Goal: Task Accomplishment & Management: Use online tool/utility

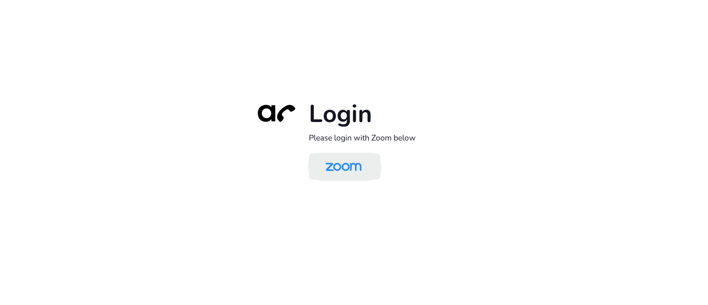
click at [359, 174] on img at bounding box center [343, 167] width 52 height 24
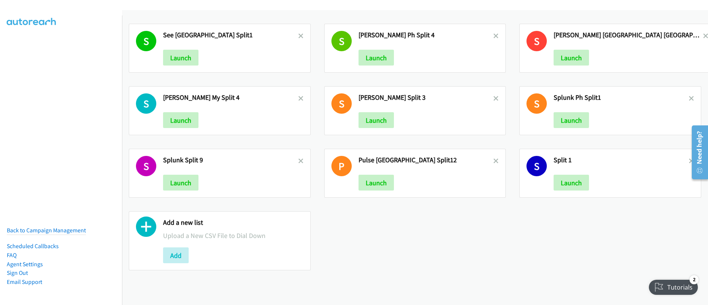
click at [408, 236] on div "S See India Split1 Launch S Schneider Ph Split 4 Launch S Schneider India Split…" at bounding box center [415, 147] width 586 height 260
click at [178, 253] on font "Add" at bounding box center [175, 255] width 11 height 9
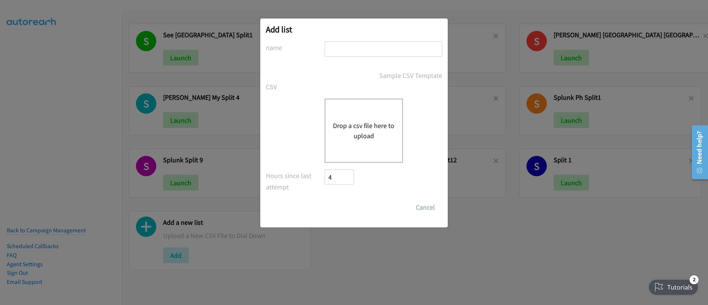
click at [363, 52] on input "text" at bounding box center [382, 48] width 117 height 15
type input "Dell event_1"
click at [350, 124] on font "Drop a csv file here to upload" at bounding box center [363, 130] width 61 height 19
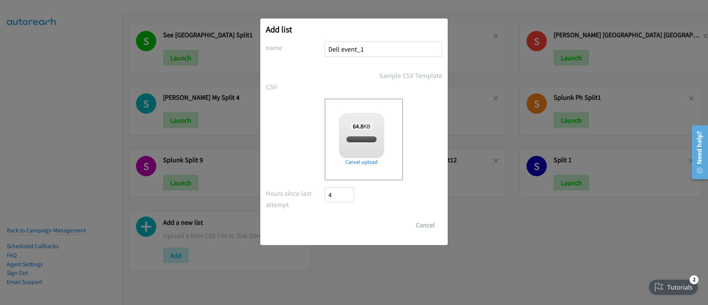
checkbox input "true"
click at [346, 223] on input "Save List" at bounding box center [344, 223] width 40 height 15
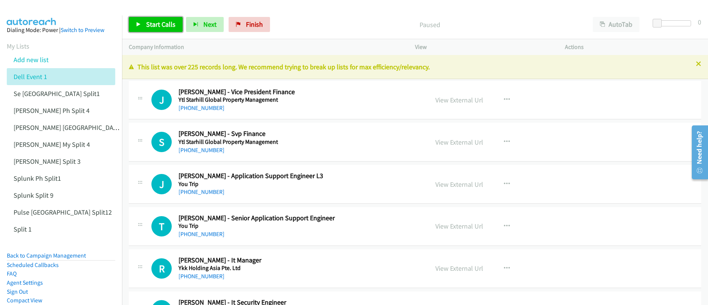
click at [168, 29] on link "Start Calls" at bounding box center [156, 24] width 54 height 15
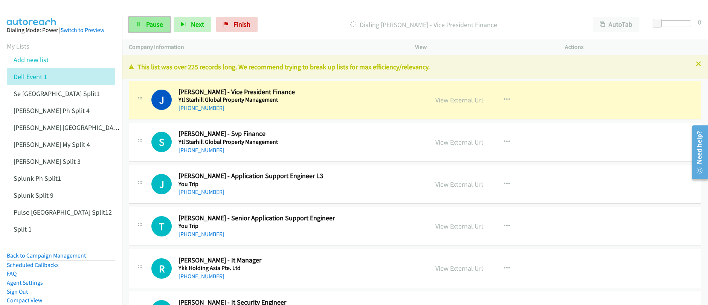
click at [154, 27] on span "Pause" at bounding box center [154, 24] width 17 height 9
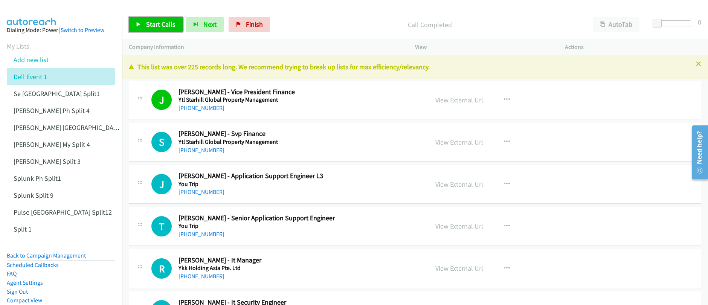
click at [174, 26] on link "Start Calls" at bounding box center [156, 24] width 54 height 15
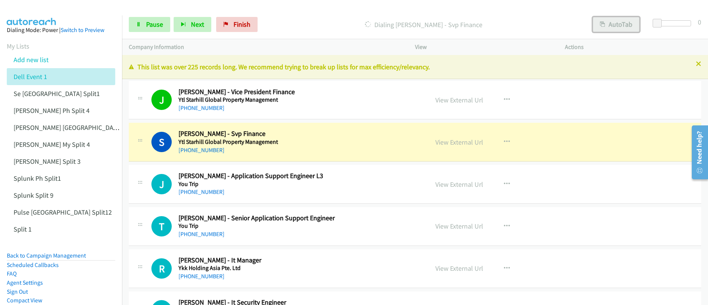
click at [614, 25] on button "AutoTab" at bounding box center [615, 24] width 47 height 15
click at [462, 142] on link "View External Url" at bounding box center [459, 142] width 48 height 9
click at [0, 0] on div "Start Calls Pause Next Finish Dialing Stephen Yeo - Svp Finance AutoTab AutoTab…" at bounding box center [354, 0] width 708 height 0
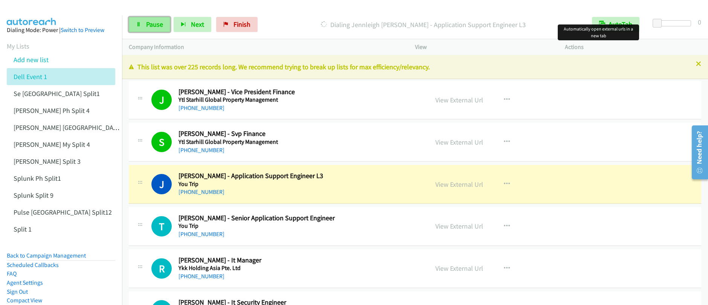
click at [156, 31] on link "Pause" at bounding box center [149, 24] width 41 height 15
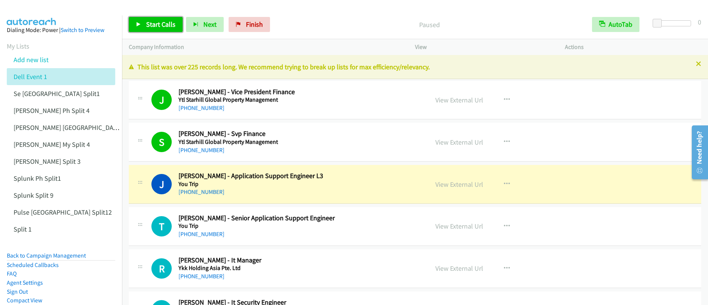
click at [157, 30] on link "Start Calls" at bounding box center [156, 24] width 54 height 15
click at [158, 26] on span "Pause" at bounding box center [154, 24] width 17 height 9
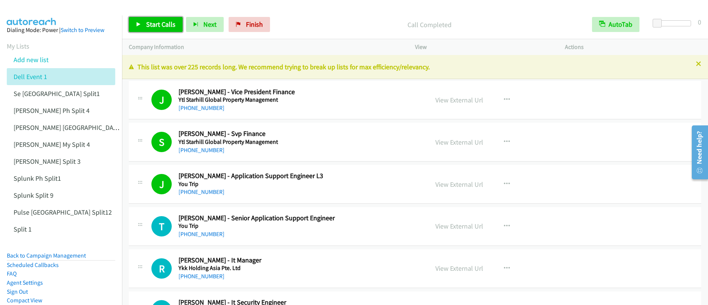
click at [151, 25] on span "Start Calls" at bounding box center [160, 24] width 29 height 9
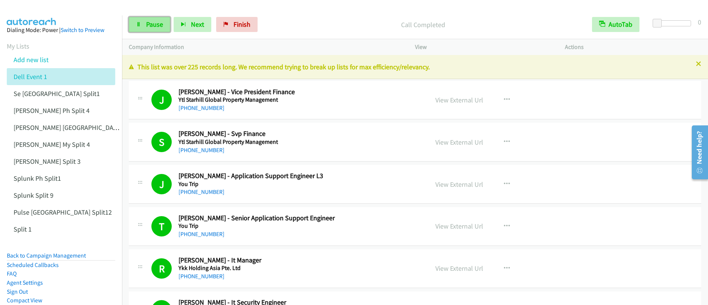
click at [146, 27] on span "Pause" at bounding box center [154, 24] width 17 height 9
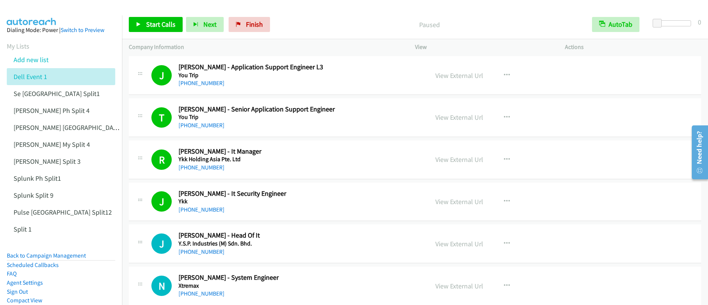
scroll to position [117, 0]
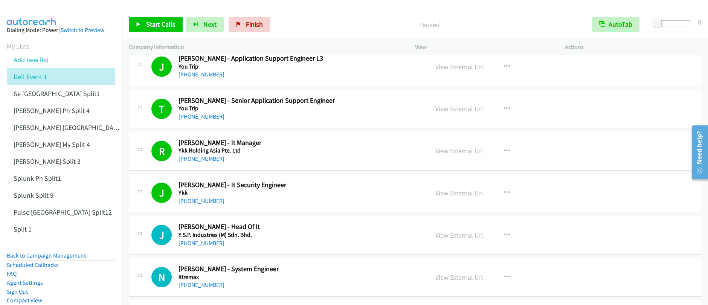
click at [457, 192] on link "View External Url" at bounding box center [459, 193] width 48 height 9
click at [158, 24] on span "Start Calls" at bounding box center [160, 24] width 29 height 9
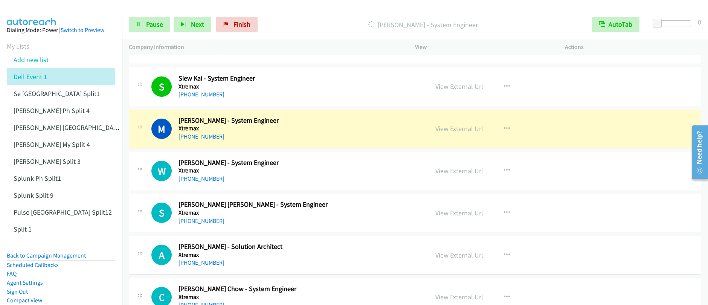
scroll to position [359, 0]
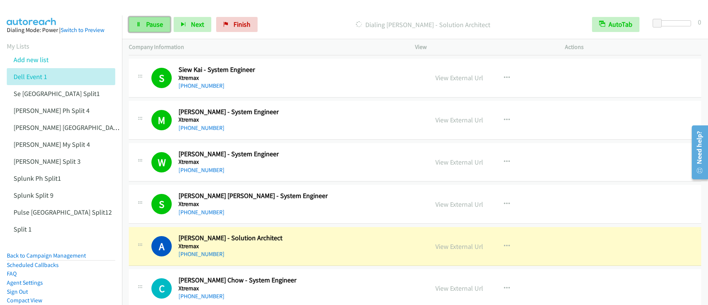
click at [148, 28] on span "Pause" at bounding box center [154, 24] width 17 height 9
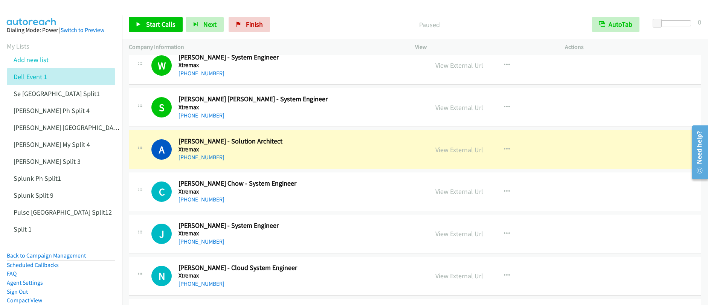
scroll to position [479, 0]
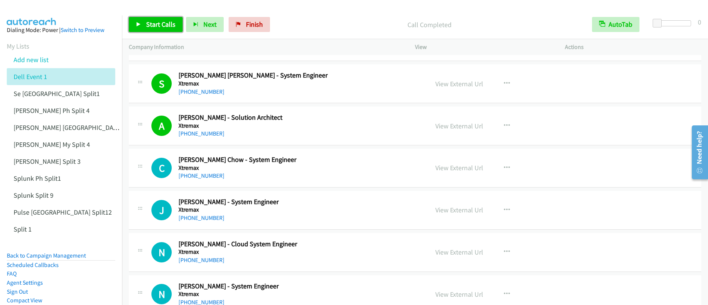
click at [157, 27] on span "Start Calls" at bounding box center [160, 24] width 29 height 9
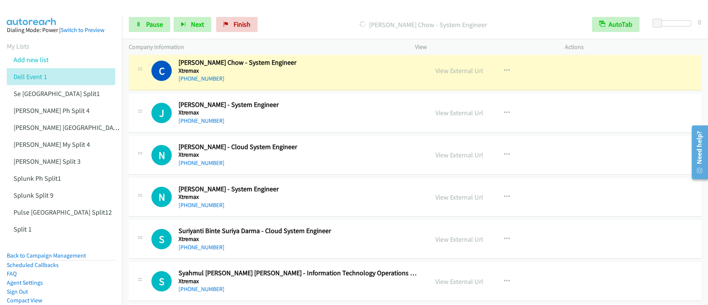
scroll to position [579, 0]
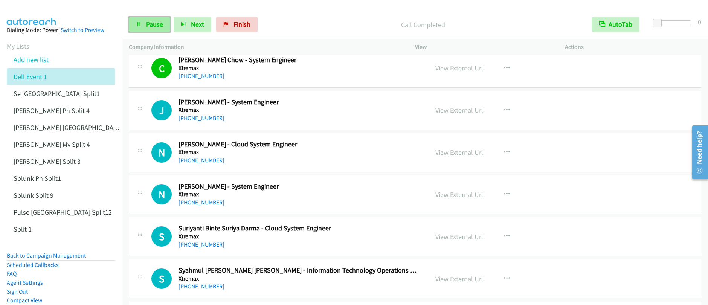
click at [139, 24] on icon at bounding box center [138, 24] width 5 height 5
click at [139, 25] on icon at bounding box center [138, 24] width 5 height 5
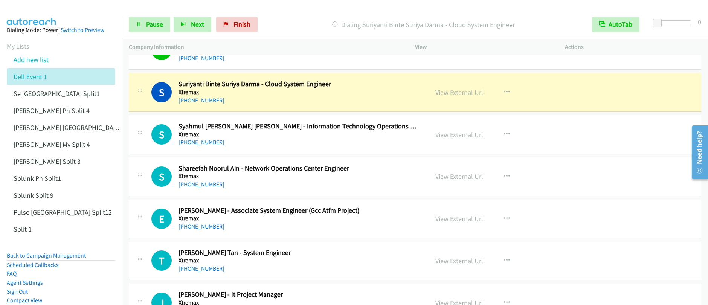
scroll to position [722, 0]
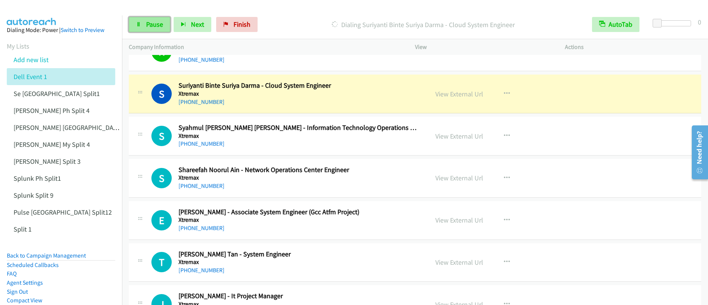
click at [150, 23] on span "Pause" at bounding box center [154, 24] width 17 height 9
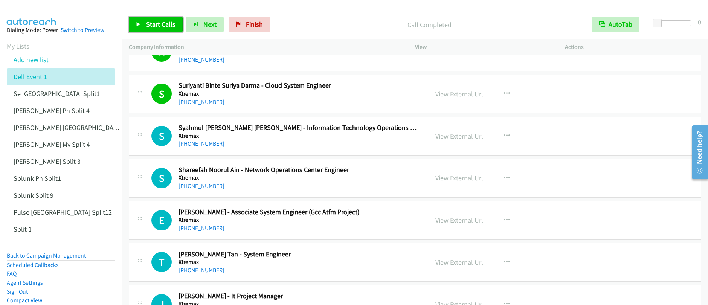
click at [151, 24] on span "Start Calls" at bounding box center [160, 24] width 29 height 9
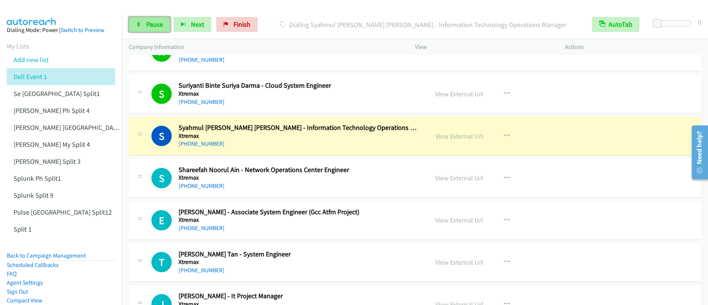
click at [151, 26] on span "Pause" at bounding box center [154, 24] width 17 height 9
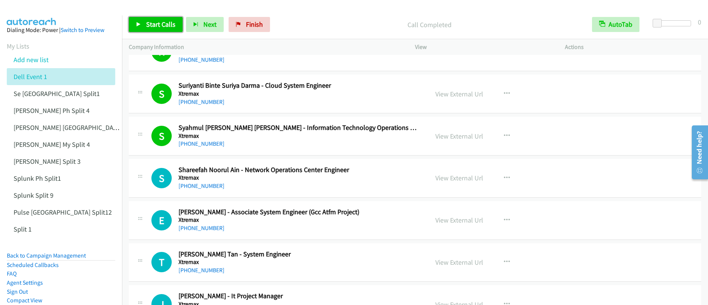
click at [151, 23] on span "Start Calls" at bounding box center [160, 24] width 29 height 9
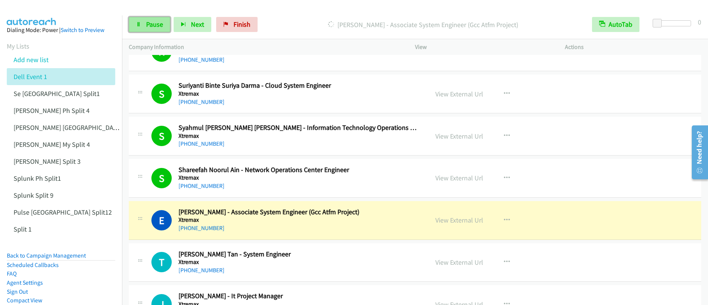
click at [149, 29] on link "Pause" at bounding box center [149, 24] width 41 height 15
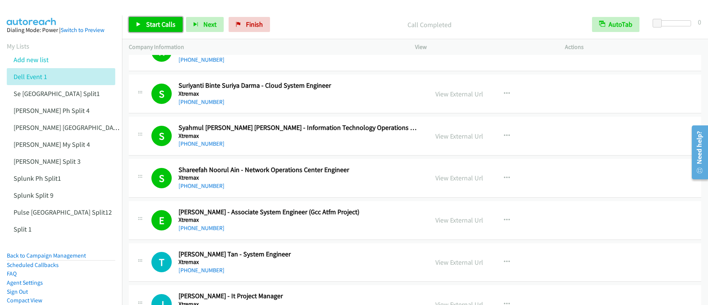
click at [146, 27] on span "Start Calls" at bounding box center [160, 24] width 29 height 9
click at [0, 0] on div "Start Calls Pause Next Finish Call Completed AutoTab AutoTab 0 Company Informat…" at bounding box center [354, 0] width 708 height 0
click at [151, 27] on span "Pause" at bounding box center [154, 24] width 17 height 9
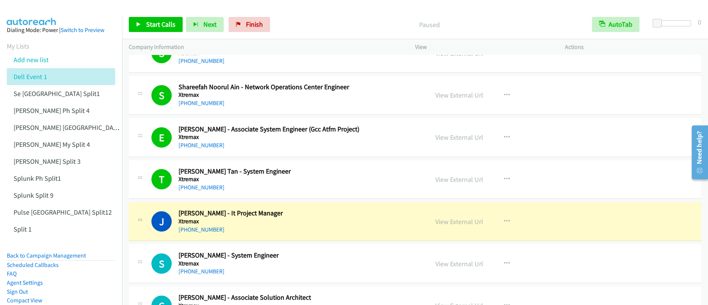
scroll to position [868, 0]
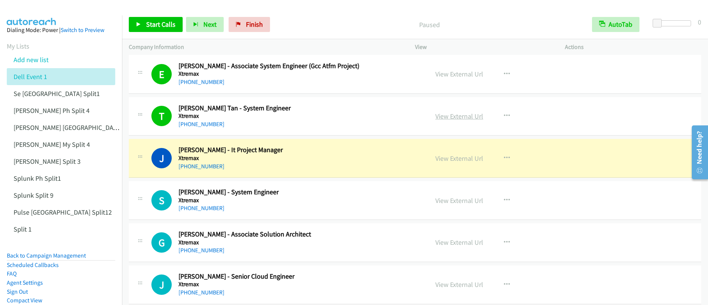
click at [449, 117] on link "View External Url" at bounding box center [459, 116] width 48 height 9
click at [153, 27] on span "Start Calls" at bounding box center [160, 24] width 29 height 9
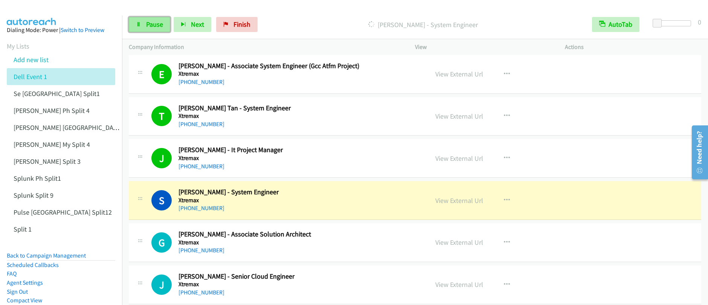
click at [144, 29] on link "Pause" at bounding box center [149, 24] width 41 height 15
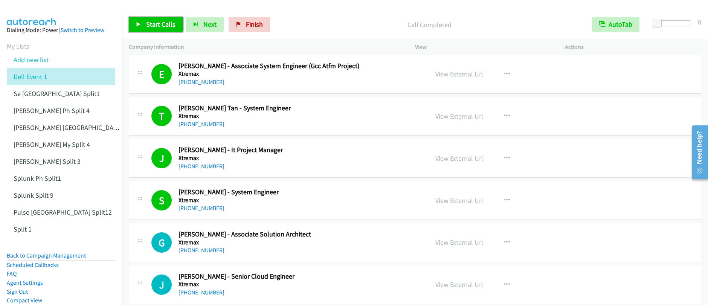
click at [154, 27] on span "Start Calls" at bounding box center [160, 24] width 29 height 9
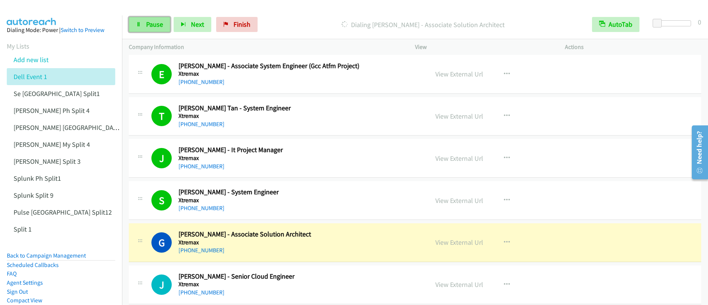
click at [143, 23] on link "Pause" at bounding box center [149, 24] width 41 height 15
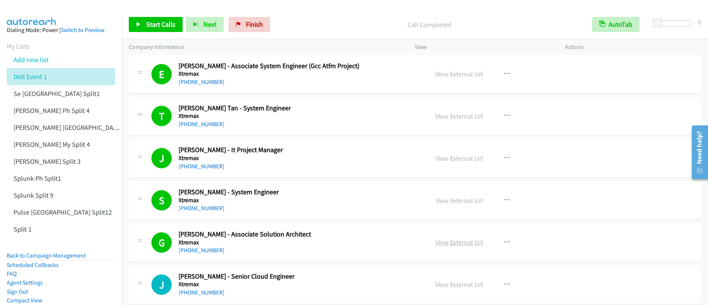
click at [458, 245] on link "View External Url" at bounding box center [459, 242] width 48 height 9
click at [160, 30] on link "Start Calls" at bounding box center [156, 24] width 54 height 15
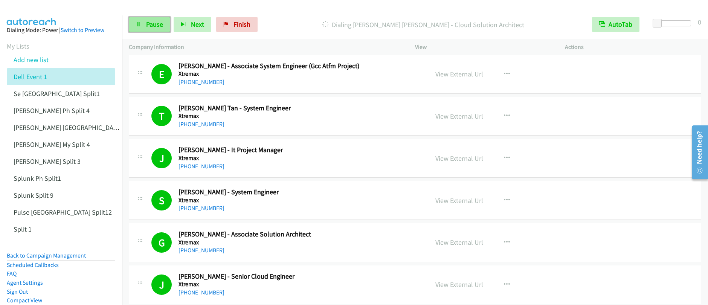
click at [154, 26] on span "Pause" at bounding box center [154, 24] width 17 height 9
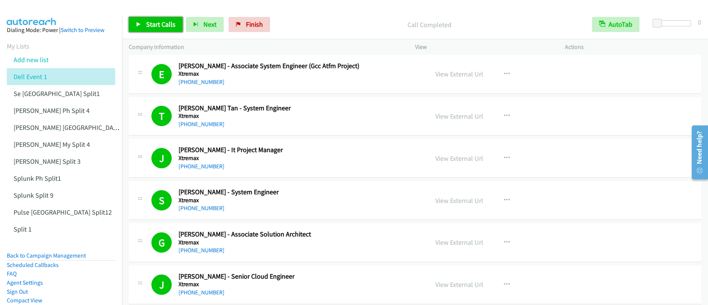
click at [170, 26] on span "Start Calls" at bounding box center [160, 24] width 29 height 9
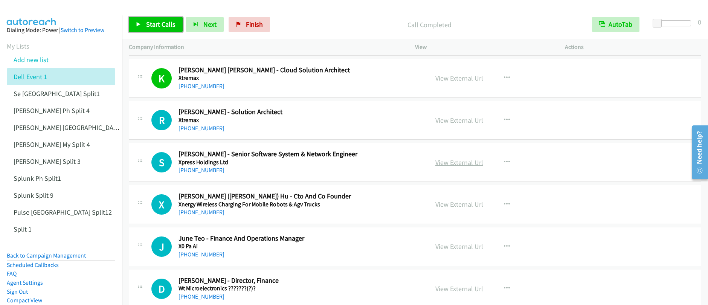
scroll to position [1116, 0]
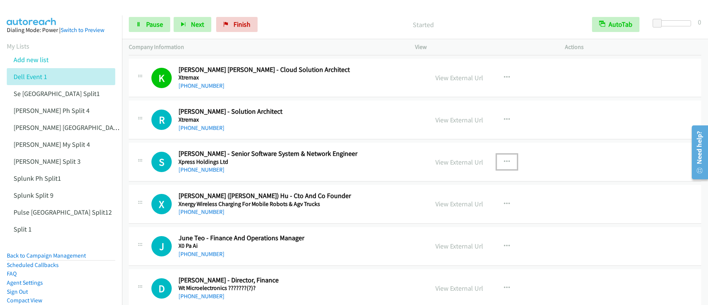
click at [504, 163] on icon "button" at bounding box center [507, 162] width 6 height 6
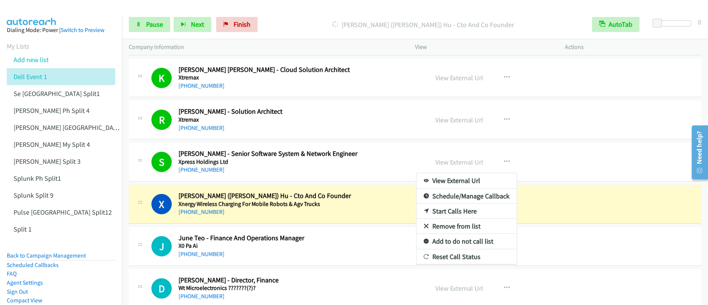
click at [450, 213] on link "Start Calls Here" at bounding box center [466, 211] width 100 height 15
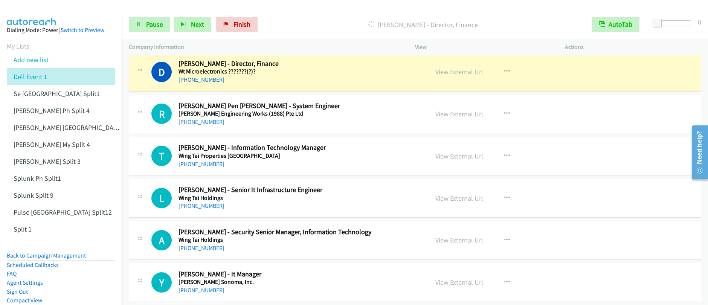
scroll to position [1331, 0]
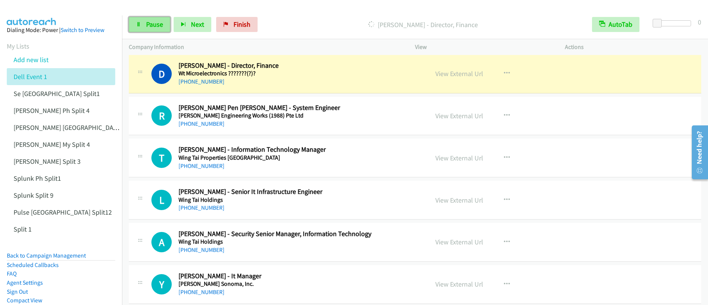
click at [152, 24] on span "Pause" at bounding box center [154, 24] width 17 height 9
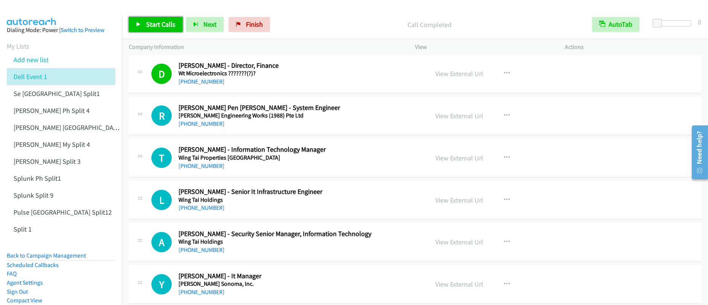
click at [166, 27] on span "Start Calls" at bounding box center [160, 24] width 29 height 9
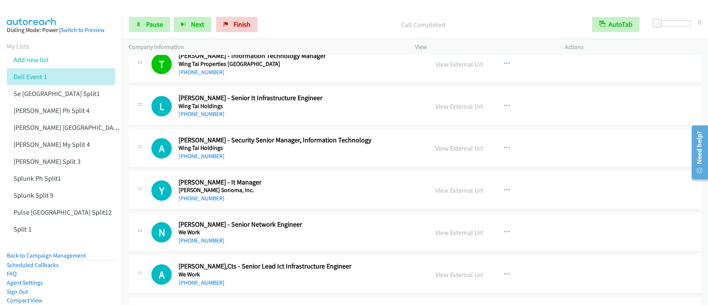
scroll to position [1456, 0]
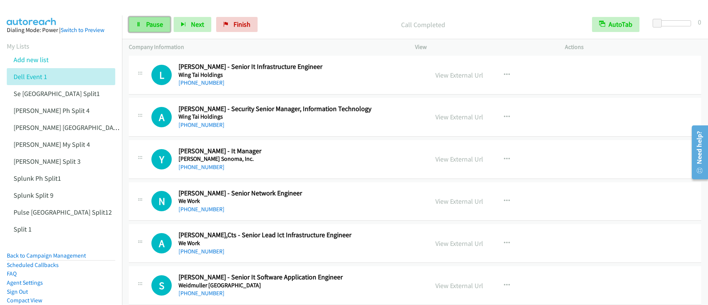
click at [141, 28] on link "Pause" at bounding box center [149, 24] width 41 height 15
click at [141, 28] on link "Start Calls" at bounding box center [156, 24] width 54 height 15
click at [156, 27] on span "Pause" at bounding box center [154, 24] width 17 height 9
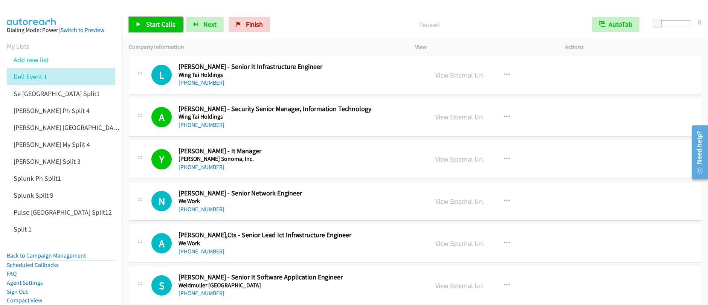
click at [156, 27] on span "Start Calls" at bounding box center [160, 24] width 29 height 9
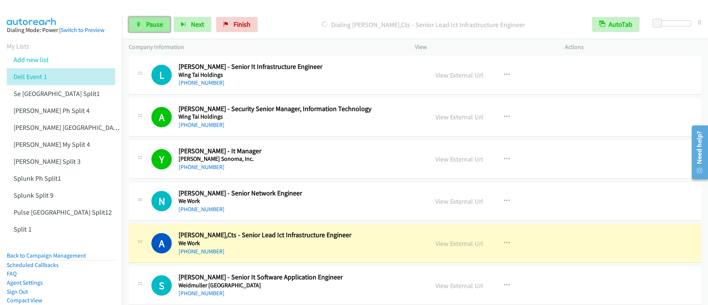
click at [139, 27] on link "Pause" at bounding box center [149, 24] width 41 height 15
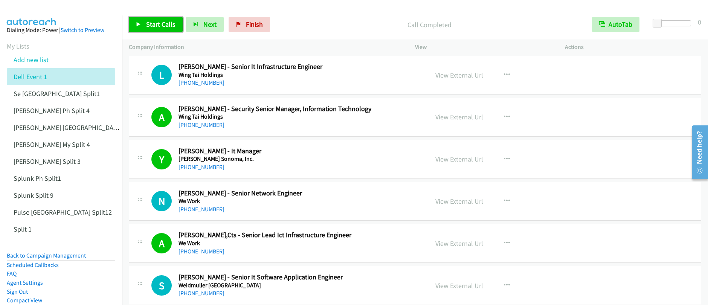
click at [158, 29] on link "Start Calls" at bounding box center [156, 24] width 54 height 15
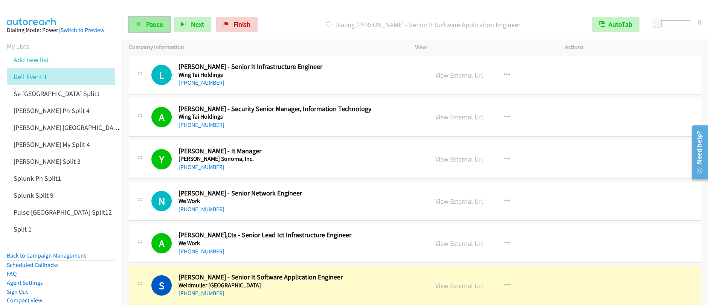
click at [152, 30] on link "Pause" at bounding box center [149, 24] width 41 height 15
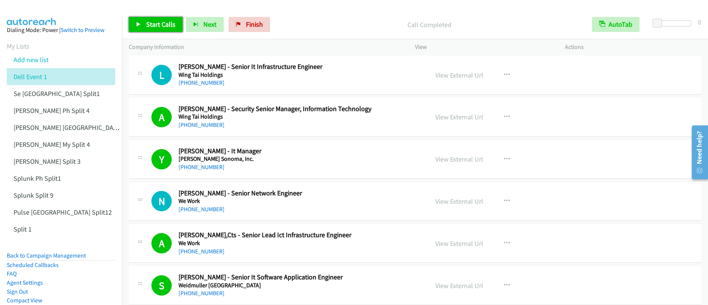
click at [160, 27] on span "Start Calls" at bounding box center [160, 24] width 29 height 9
click at [145, 24] on link "Pause" at bounding box center [149, 24] width 41 height 15
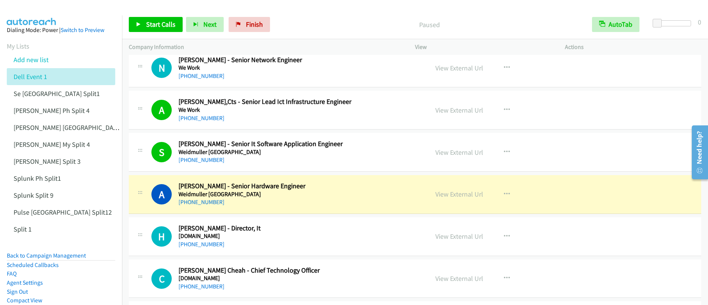
scroll to position [1634, 0]
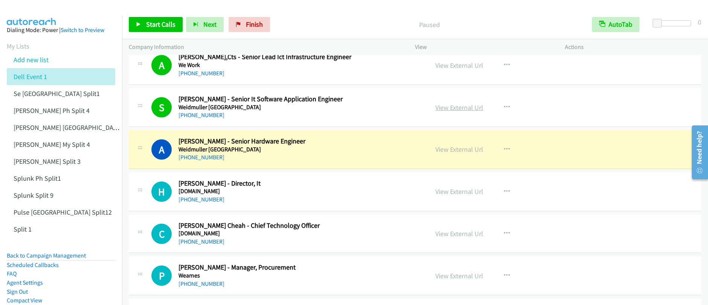
click at [463, 107] on link "View External Url" at bounding box center [459, 107] width 48 height 9
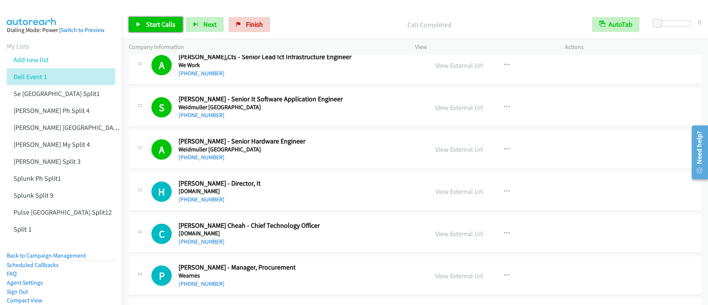
click at [155, 20] on span "Start Calls" at bounding box center [160, 24] width 29 height 9
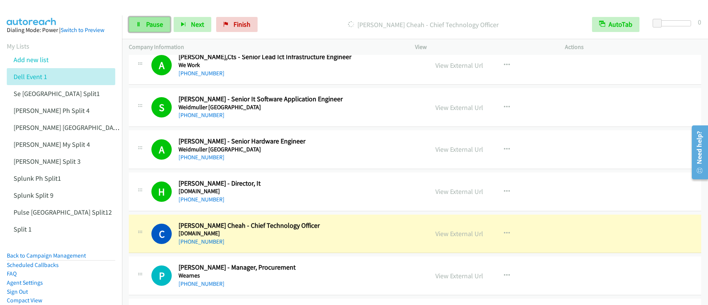
click at [143, 28] on link "Pause" at bounding box center [149, 24] width 41 height 15
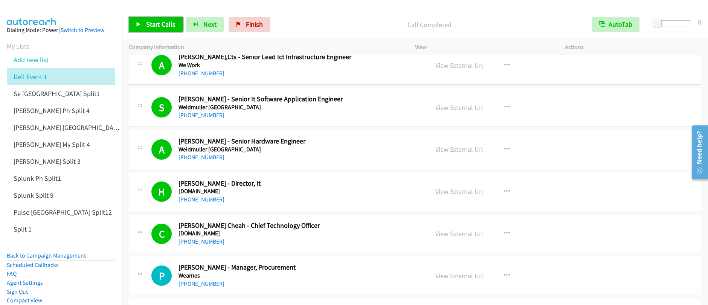
click at [156, 31] on link "Start Calls" at bounding box center [156, 24] width 54 height 15
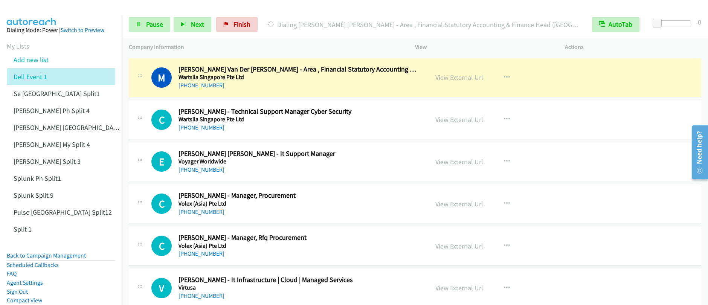
scroll to position [1957, 0]
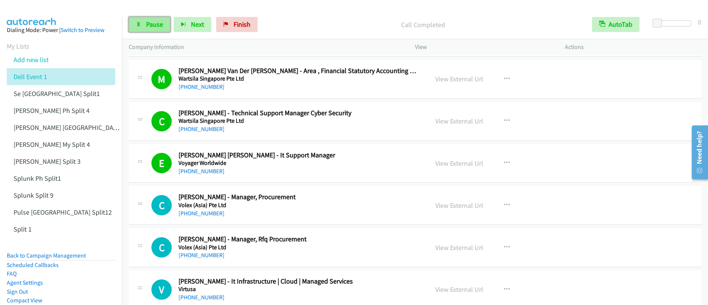
click at [157, 28] on span "Pause" at bounding box center [154, 24] width 17 height 9
click at [150, 24] on span "Start Calls" at bounding box center [160, 24] width 29 height 9
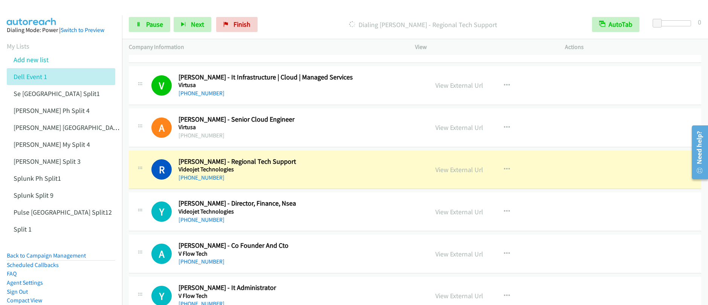
scroll to position [2178, 0]
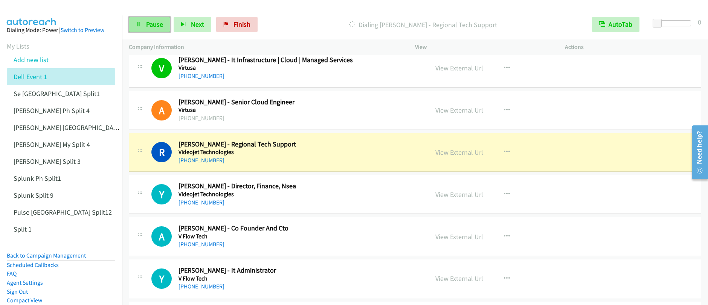
click at [154, 28] on span "Pause" at bounding box center [154, 24] width 17 height 9
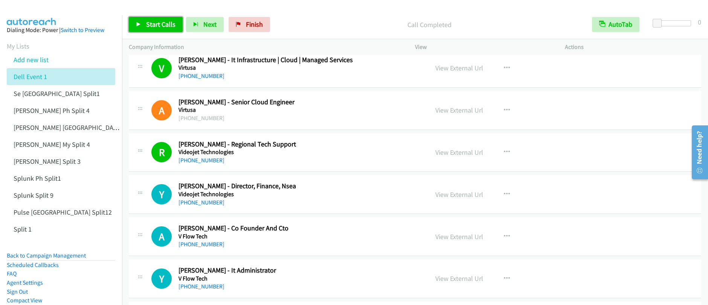
click at [158, 30] on link "Start Calls" at bounding box center [156, 24] width 54 height 15
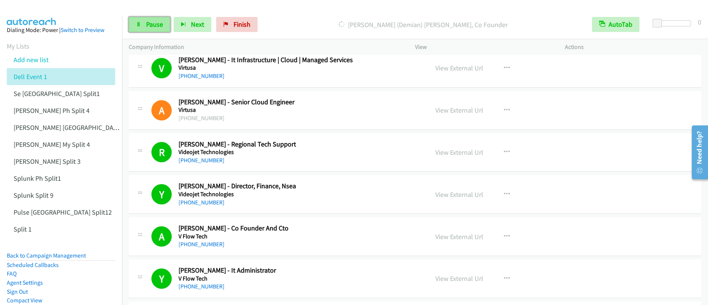
click at [151, 26] on span "Pause" at bounding box center [154, 24] width 17 height 9
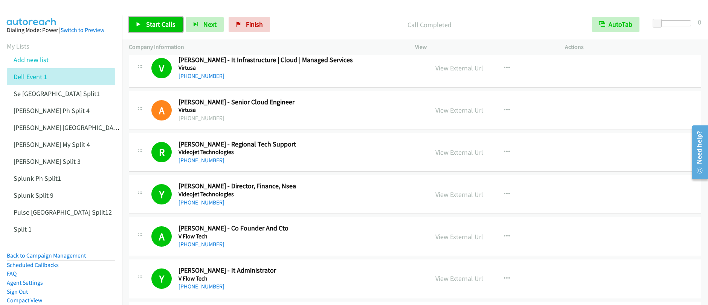
click at [166, 24] on span "Start Calls" at bounding box center [160, 24] width 29 height 9
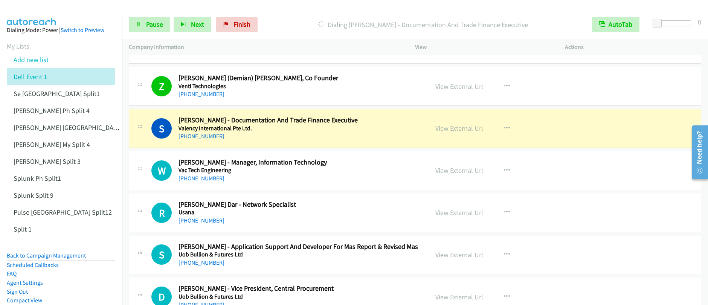
scroll to position [2545, 0]
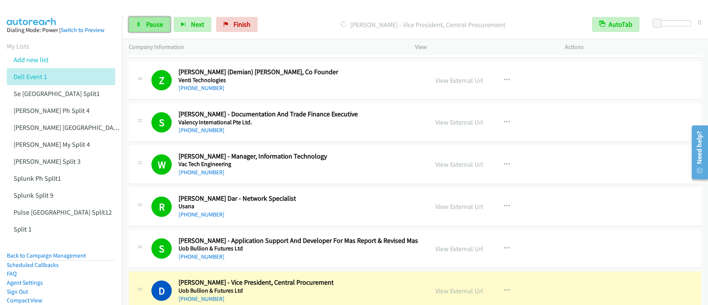
click at [152, 24] on span "Pause" at bounding box center [154, 24] width 17 height 9
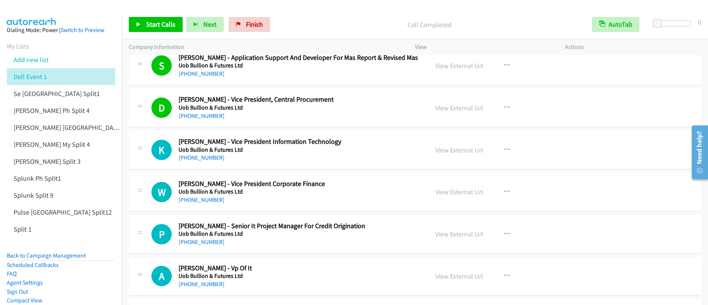
scroll to position [2743, 0]
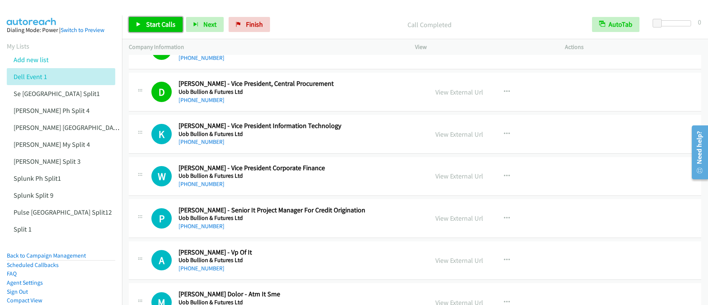
click at [168, 26] on span "Start Calls" at bounding box center [160, 24] width 29 height 9
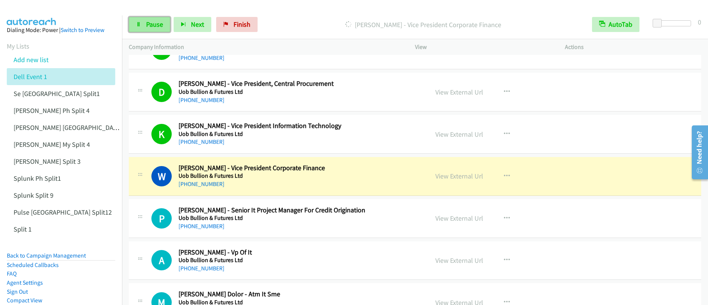
click at [143, 26] on link "Pause" at bounding box center [149, 24] width 41 height 15
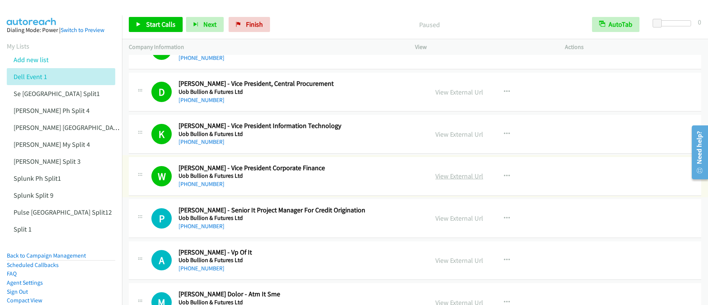
click at [458, 175] on link "View External Url" at bounding box center [459, 176] width 48 height 9
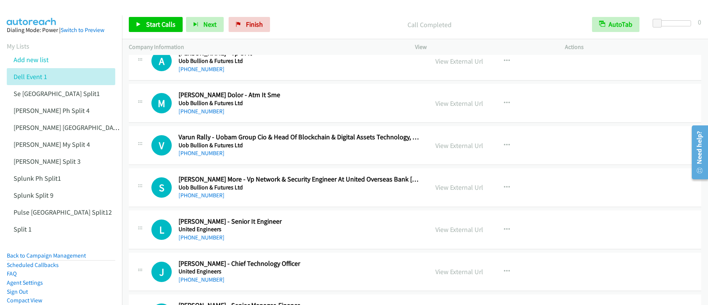
scroll to position [2943, 0]
click at [504, 231] on icon "button" at bounding box center [507, 229] width 6 height 6
click at [158, 30] on div at bounding box center [354, 152] width 708 height 305
click at [159, 26] on span "Start Calls" at bounding box center [160, 24] width 29 height 9
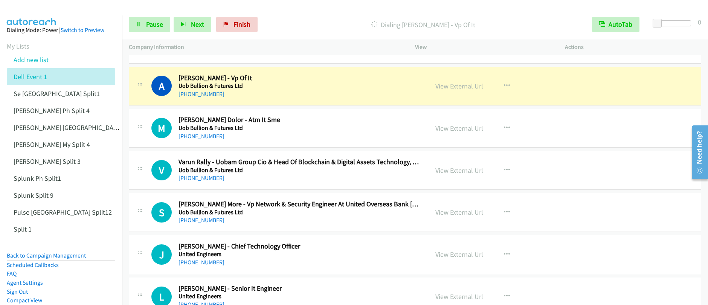
scroll to position [2929, 0]
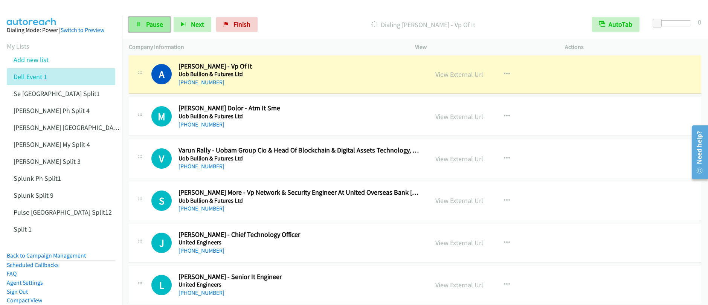
click at [159, 26] on span "Pause" at bounding box center [154, 24] width 17 height 9
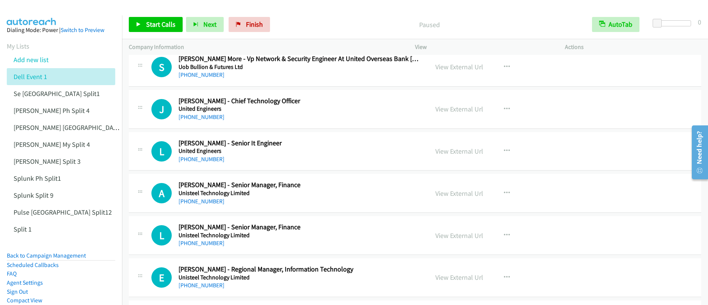
scroll to position [3085, 0]
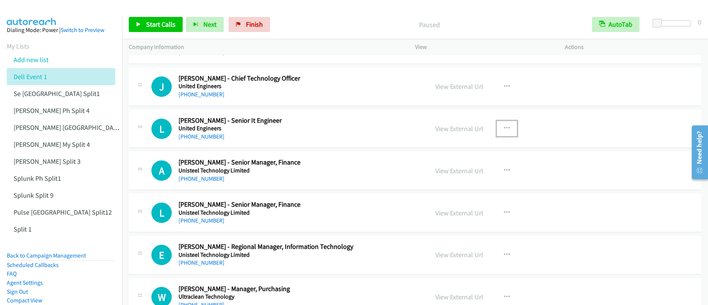
click at [504, 128] on icon "button" at bounding box center [507, 128] width 6 height 6
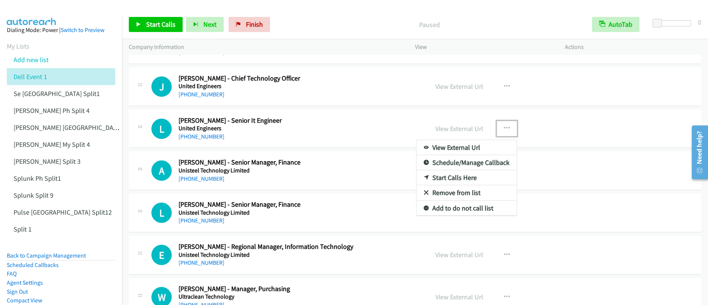
click at [454, 177] on link "Start Calls Here" at bounding box center [466, 177] width 100 height 15
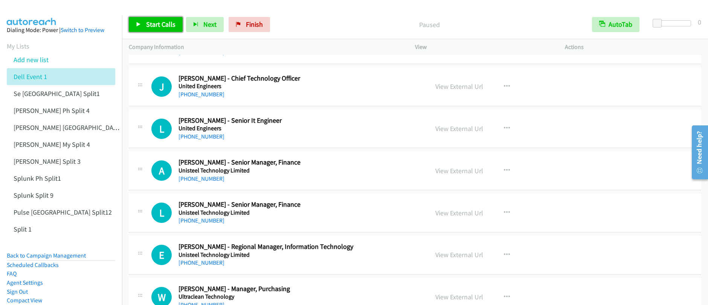
click at [156, 25] on span "Start Calls" at bounding box center [160, 24] width 29 height 9
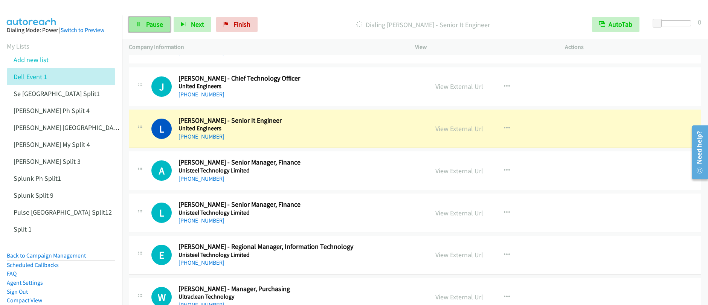
click at [152, 23] on span "Pause" at bounding box center [154, 24] width 17 height 9
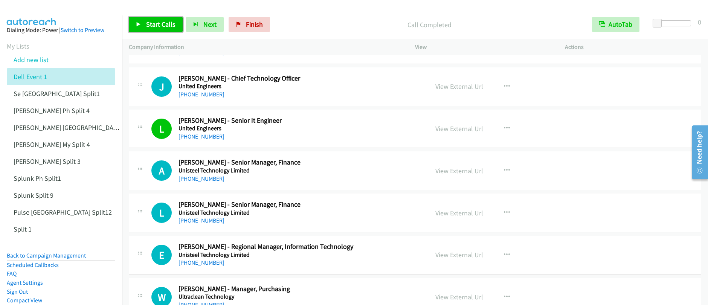
click at [147, 26] on span "Start Calls" at bounding box center [160, 24] width 29 height 9
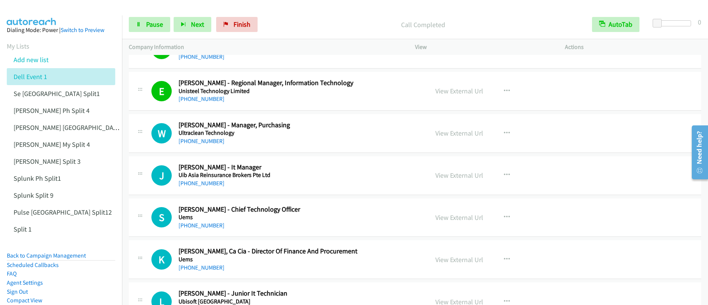
scroll to position [3251, 0]
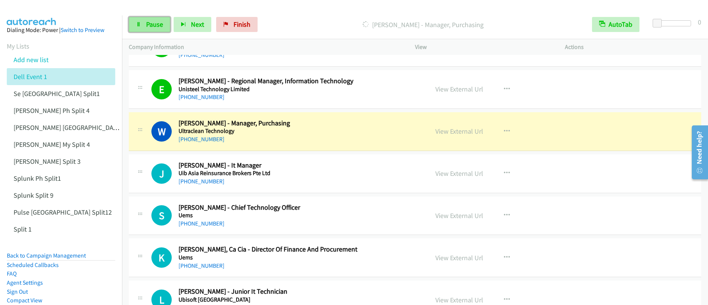
click at [152, 26] on span "Pause" at bounding box center [154, 24] width 17 height 9
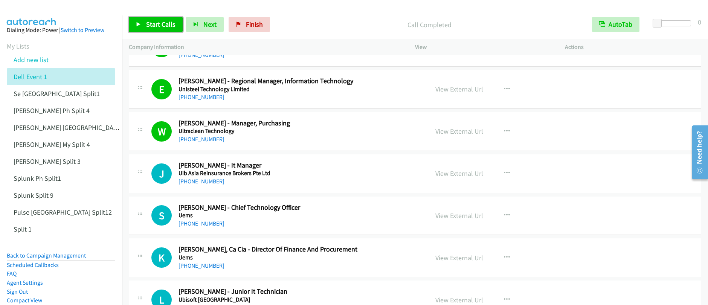
click at [144, 26] on link "Start Calls" at bounding box center [156, 24] width 54 height 15
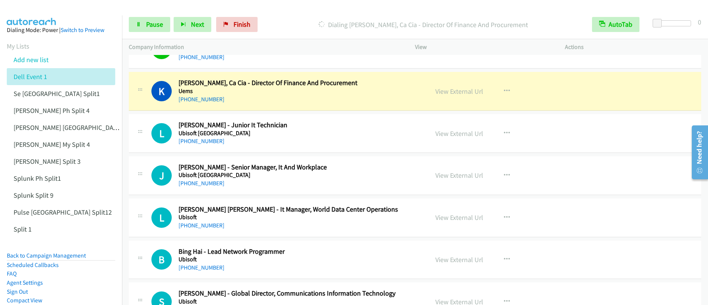
scroll to position [3419, 0]
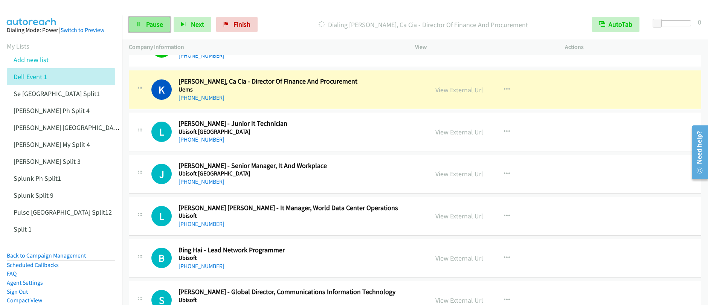
click at [148, 22] on span "Pause" at bounding box center [154, 24] width 17 height 9
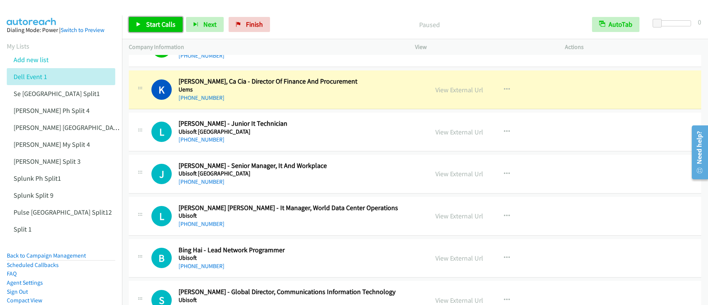
click at [148, 22] on span "Start Calls" at bounding box center [160, 24] width 29 height 9
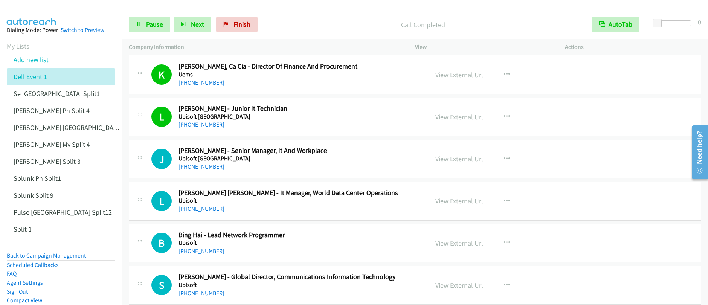
scroll to position [3479, 0]
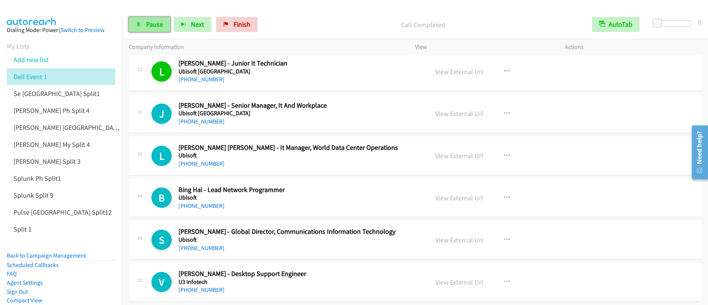
click at [151, 28] on span "Pause" at bounding box center [154, 24] width 17 height 9
click at [149, 27] on span "Start Calls" at bounding box center [160, 24] width 29 height 9
click at [151, 25] on span "Pause" at bounding box center [154, 24] width 17 height 9
click at [150, 26] on span "Start Calls" at bounding box center [160, 24] width 29 height 9
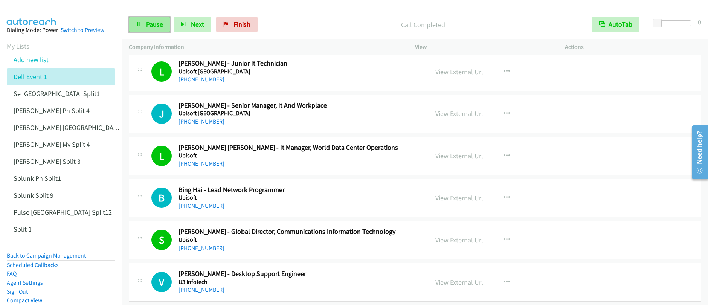
click at [147, 26] on span "Pause" at bounding box center [154, 24] width 17 height 9
click at [147, 26] on span "Start Calls" at bounding box center [160, 24] width 29 height 9
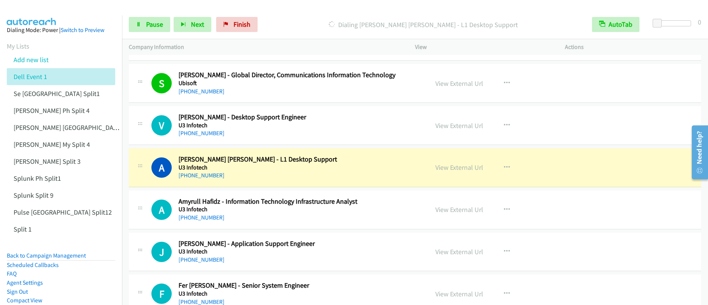
scroll to position [3688, 0]
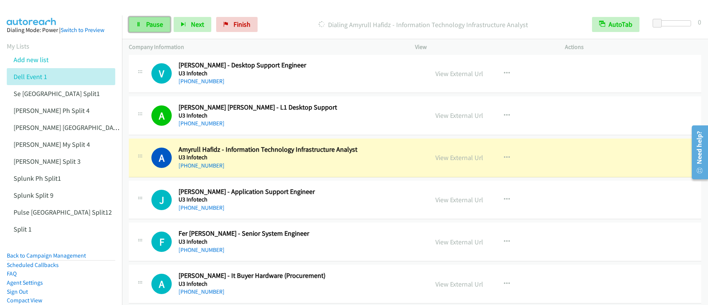
click at [155, 25] on span "Pause" at bounding box center [154, 24] width 17 height 9
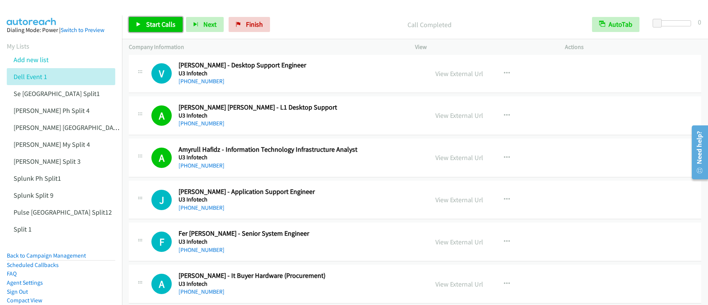
click at [144, 26] on link "Start Calls" at bounding box center [156, 24] width 54 height 15
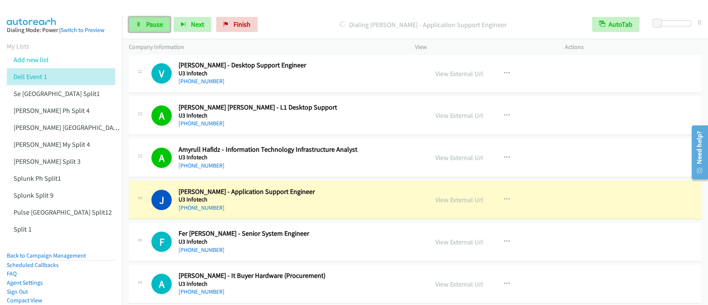
click at [148, 29] on link "Pause" at bounding box center [149, 24] width 41 height 15
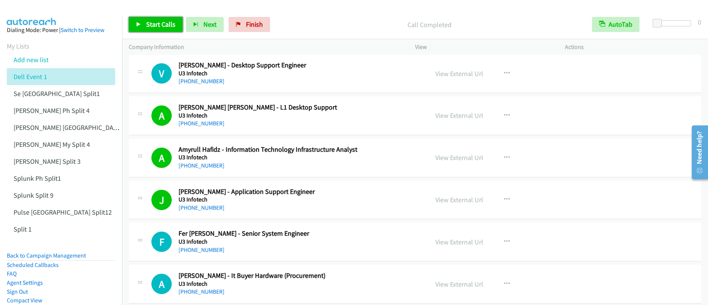
click at [161, 29] on link "Start Calls" at bounding box center [156, 24] width 54 height 15
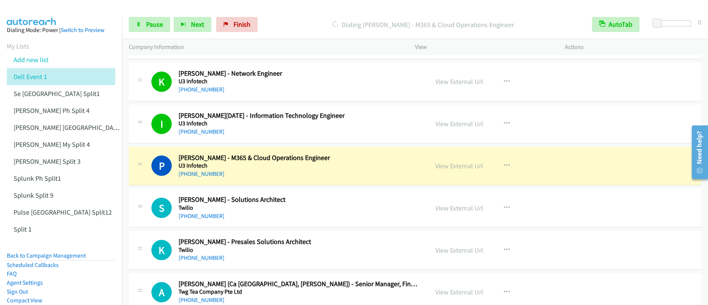
scroll to position [4054, 0]
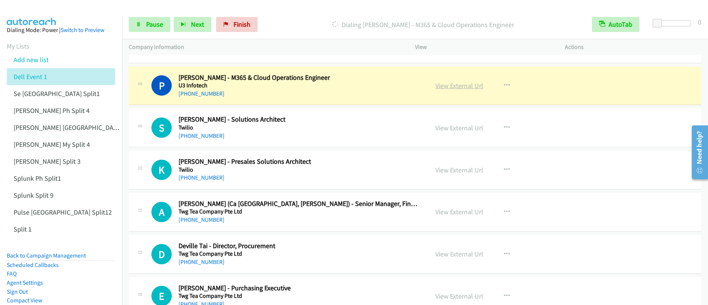
click at [456, 88] on link "View External Url" at bounding box center [459, 85] width 48 height 9
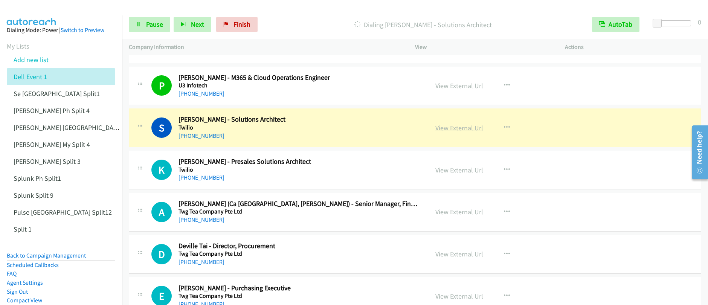
click at [453, 129] on link "View External Url" at bounding box center [459, 127] width 48 height 9
click at [157, 24] on span "Pause" at bounding box center [154, 24] width 17 height 9
click at [156, 24] on span "Pause" at bounding box center [154, 24] width 17 height 9
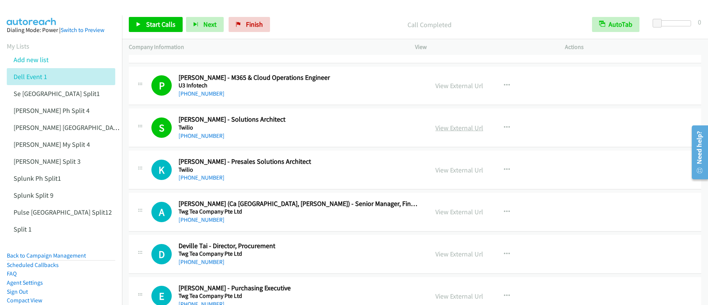
click at [456, 129] on link "View External Url" at bounding box center [459, 127] width 48 height 9
click at [164, 26] on span "Start Calls" at bounding box center [160, 24] width 29 height 9
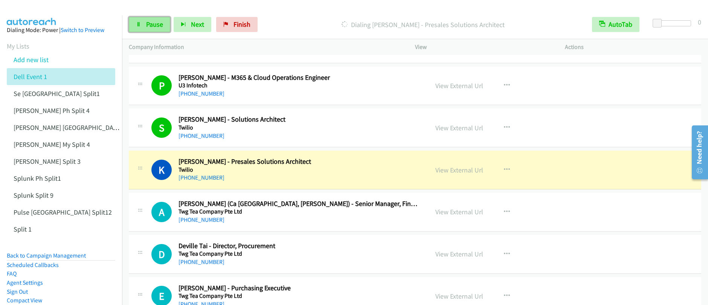
click at [143, 21] on link "Pause" at bounding box center [149, 24] width 41 height 15
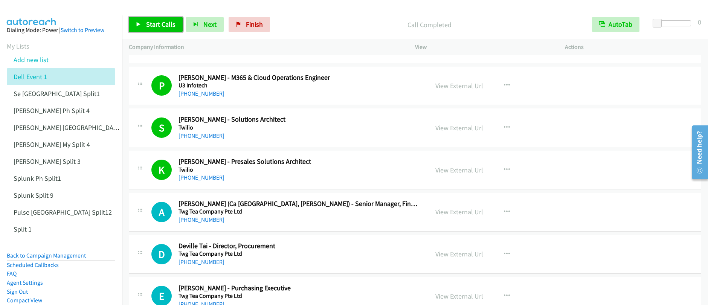
click at [156, 29] on link "Start Calls" at bounding box center [156, 24] width 54 height 15
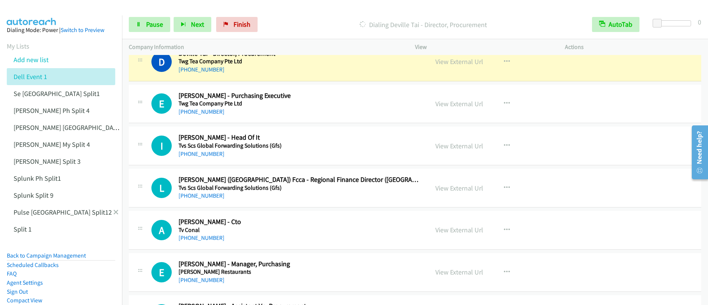
scroll to position [4177, 0]
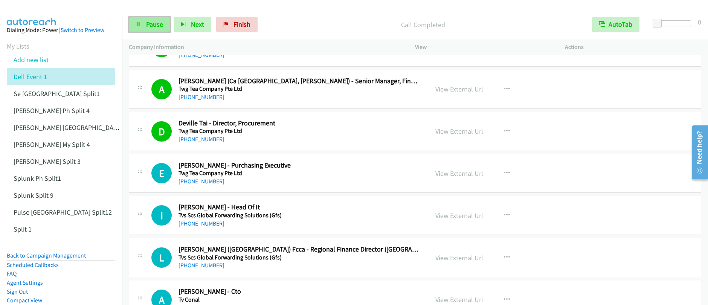
click at [158, 26] on span "Pause" at bounding box center [154, 24] width 17 height 9
click at [157, 24] on span "Start Calls" at bounding box center [160, 24] width 29 height 9
click at [149, 25] on span "Pause" at bounding box center [154, 24] width 17 height 9
click at [149, 25] on div "Start Calls Pause Next Finish" at bounding box center [201, 24] width 145 height 15
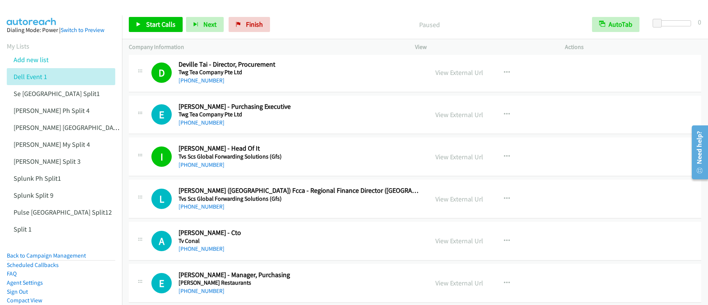
scroll to position [4242, 0]
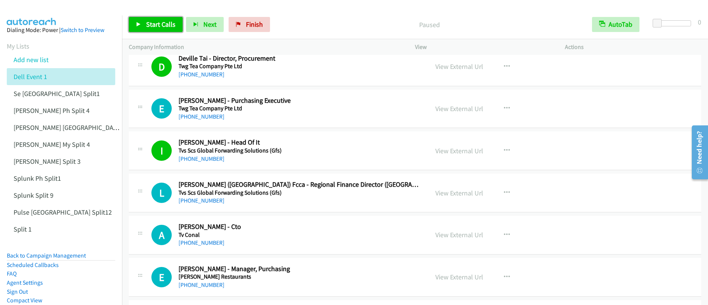
click at [142, 23] on link "Start Calls" at bounding box center [156, 24] width 54 height 15
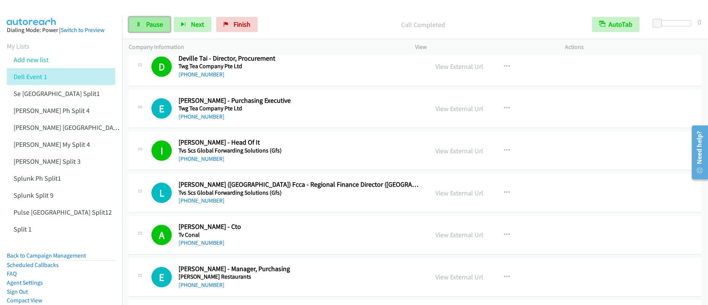
click at [148, 30] on link "Pause" at bounding box center [149, 24] width 41 height 15
click at [148, 29] on link "Start Calls" at bounding box center [156, 24] width 54 height 15
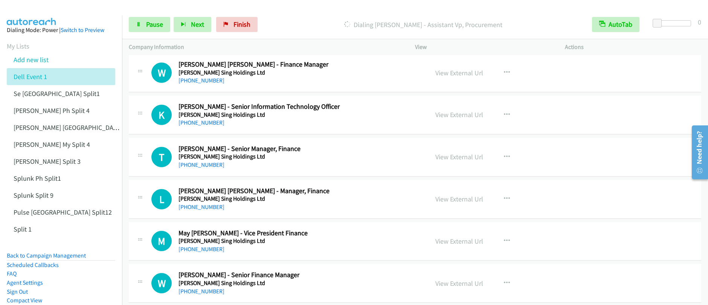
scroll to position [4405, 0]
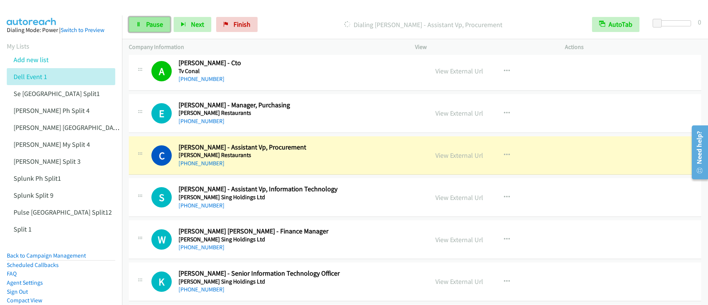
click at [139, 23] on icon at bounding box center [138, 24] width 5 height 5
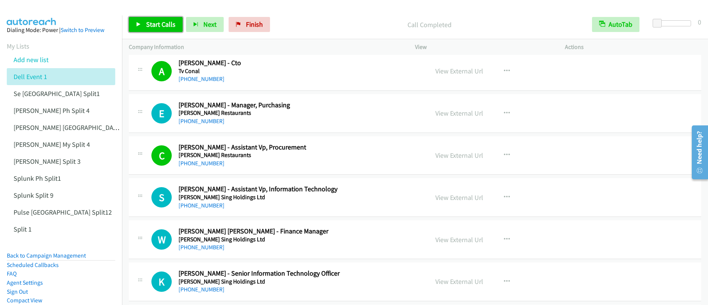
click at [141, 29] on link "Start Calls" at bounding box center [156, 24] width 54 height 15
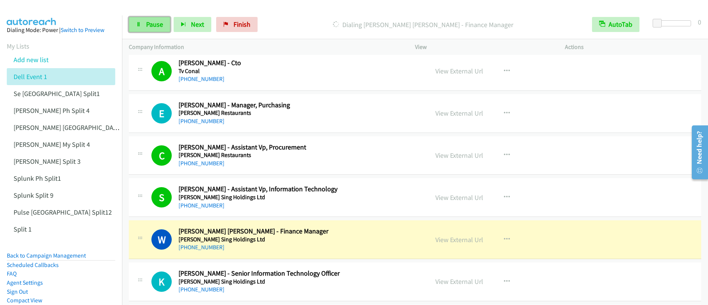
click at [146, 27] on span "Pause" at bounding box center [154, 24] width 17 height 9
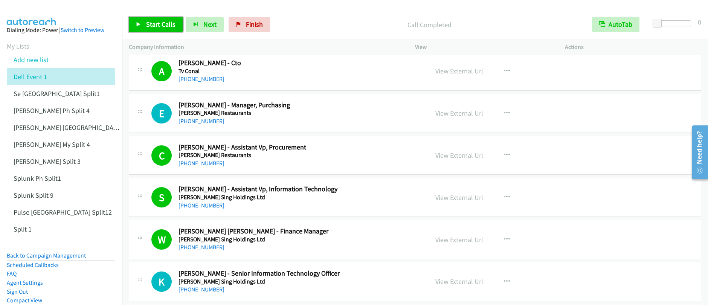
click at [148, 29] on link "Start Calls" at bounding box center [156, 24] width 54 height 15
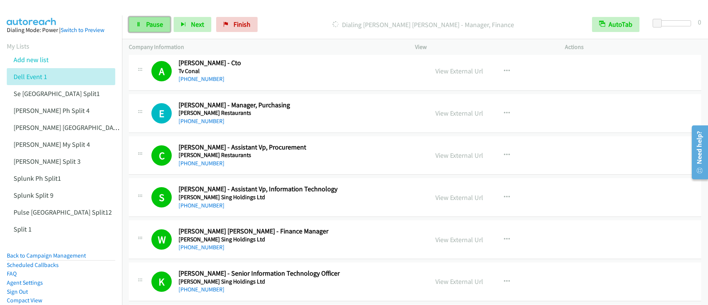
click at [156, 29] on link "Pause" at bounding box center [149, 24] width 41 height 15
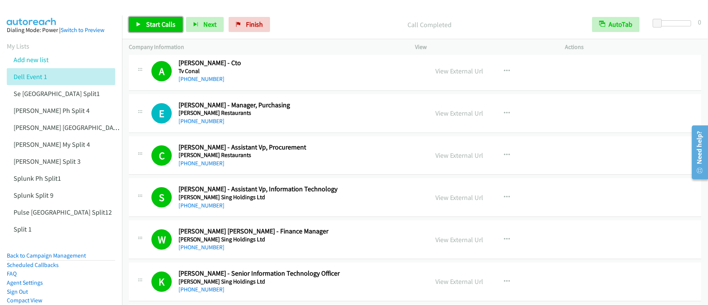
click at [155, 28] on span "Start Calls" at bounding box center [160, 24] width 29 height 9
click at [142, 29] on link "Pause" at bounding box center [149, 24] width 41 height 15
click at [143, 27] on link "Start Calls" at bounding box center [156, 24] width 54 height 15
click at [143, 27] on link "Pause" at bounding box center [149, 24] width 41 height 15
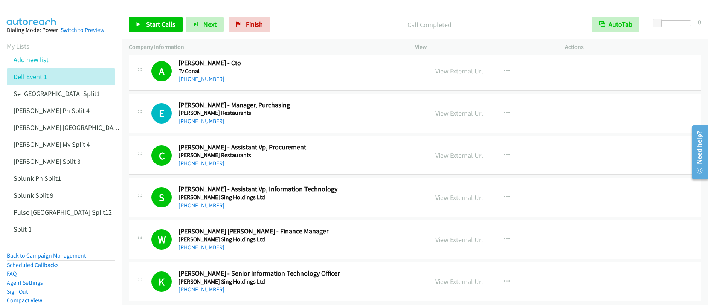
click at [467, 73] on link "View External Url" at bounding box center [459, 71] width 48 height 9
click at [152, 27] on span "Start Calls" at bounding box center [160, 24] width 29 height 9
click at [146, 27] on span "Pause" at bounding box center [154, 24] width 17 height 9
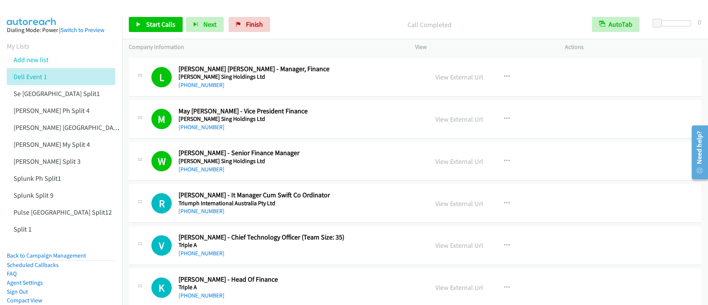
scroll to position [4694, 0]
click at [504, 204] on icon "button" at bounding box center [507, 204] width 6 height 6
click at [0, 0] on div at bounding box center [0, 0] width 0 height 0
click at [510, 204] on button "button" at bounding box center [506, 203] width 20 height 15
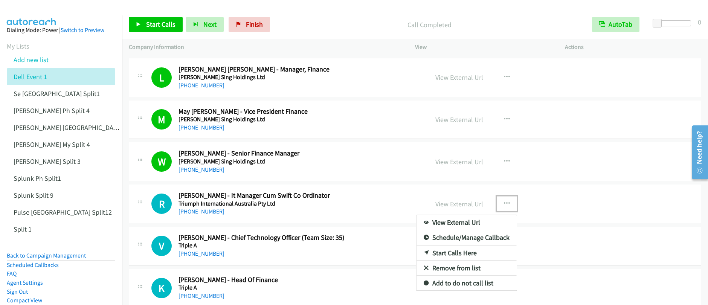
click at [450, 255] on link "Start Calls Here" at bounding box center [466, 252] width 100 height 15
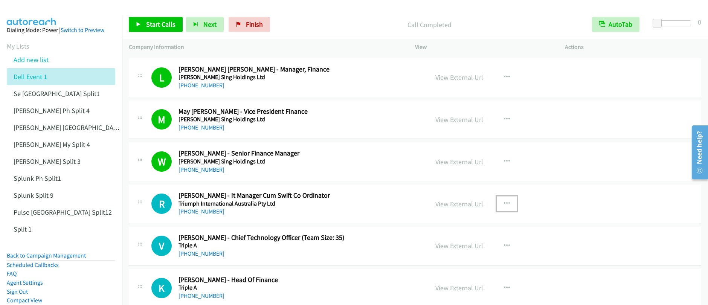
click at [456, 205] on link "View External Url" at bounding box center [459, 203] width 48 height 9
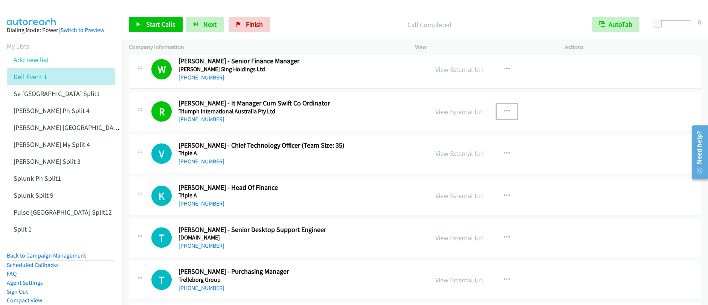
scroll to position [4893, 0]
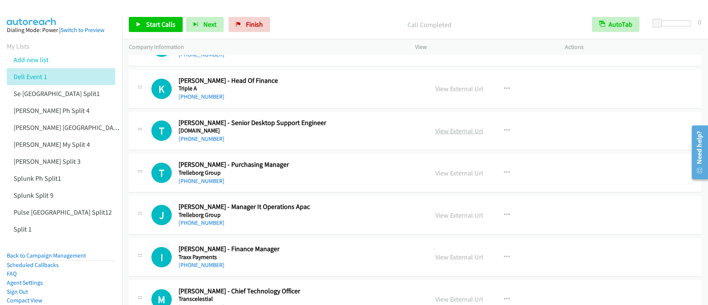
click at [468, 130] on link "View External Url" at bounding box center [459, 130] width 48 height 9
click at [248, 24] on span "Finish" at bounding box center [254, 24] width 17 height 9
